Goal: Task Accomplishment & Management: Manage account settings

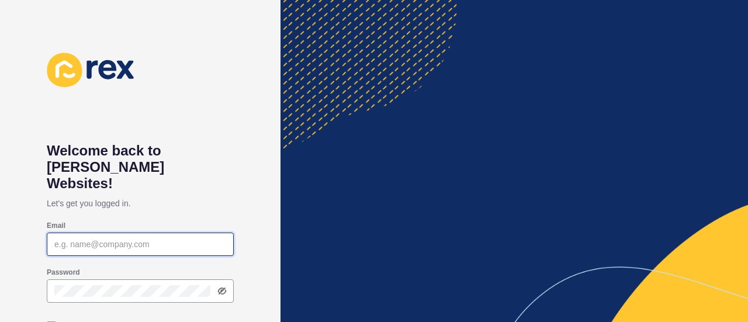
click at [178, 238] on input "Email" at bounding box center [140, 244] width 172 height 12
paste input "[PERSON_NAME][EMAIL_ADDRESS][DOMAIN_NAME] @Boundary128"
click at [144, 238] on input "[PERSON_NAME][EMAIL_ADDRESS][DOMAIN_NAME] @Boundary128" at bounding box center [140, 244] width 172 height 12
click at [138, 238] on input "[PERSON_NAME][EMAIL_ADDRESS][DOMAIN_NAME] @Boundary128" at bounding box center [140, 244] width 172 height 12
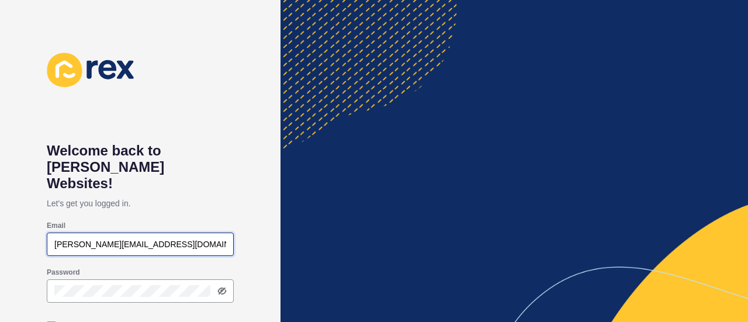
click at [197, 238] on input "[PERSON_NAME][EMAIL_ADDRESS][DOMAIN_NAME] @Boundary128" at bounding box center [140, 244] width 172 height 12
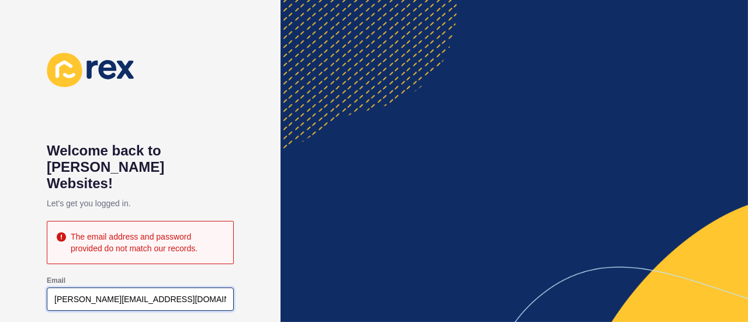
click at [54, 293] on input "[PERSON_NAME][EMAIL_ADDRESS][DOMAIN_NAME]" at bounding box center [140, 299] width 172 height 12
click at [59, 293] on input "[PERSON_NAME][EMAIL_ADDRESS][DOMAIN_NAME]" at bounding box center [140, 299] width 172 height 12
type input "[PERSON_NAME][EMAIL_ADDRESS][DOMAIN_NAME]"
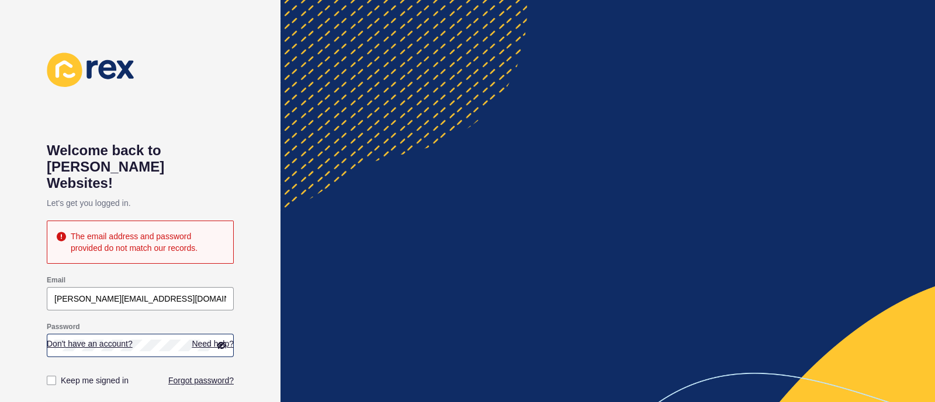
drag, startPoint x: 713, startPoint y: 2, endPoint x: 221, endPoint y: 331, distance: 591.6
click at [221, 321] on icon at bounding box center [221, 346] width 7 height 6
click at [24, 284] on div "Welcome back to [PERSON_NAME] Websites! Let's get you logged in. The email addr…" at bounding box center [140, 201] width 280 height 402
